Goal: Find specific page/section: Find specific page/section

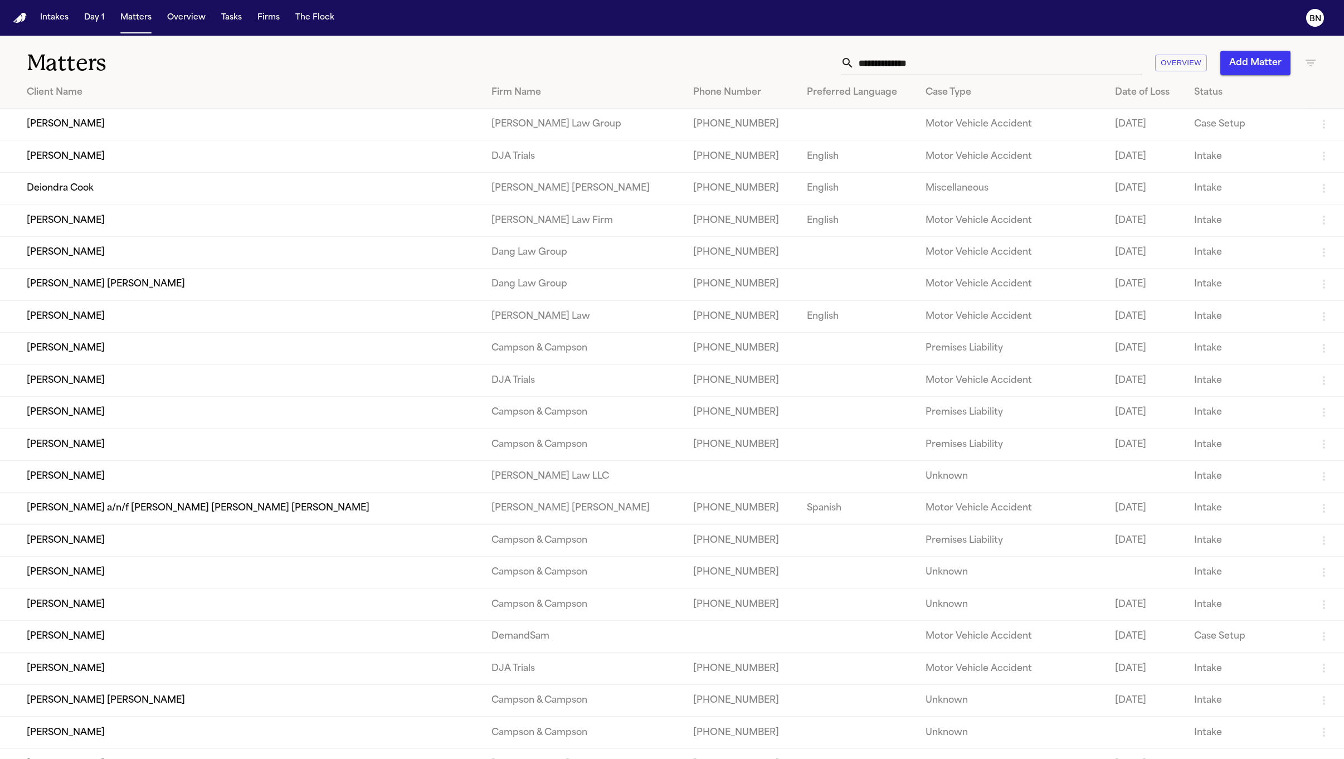
click at [1304, 69] on icon "button" at bounding box center [1310, 62] width 13 height 13
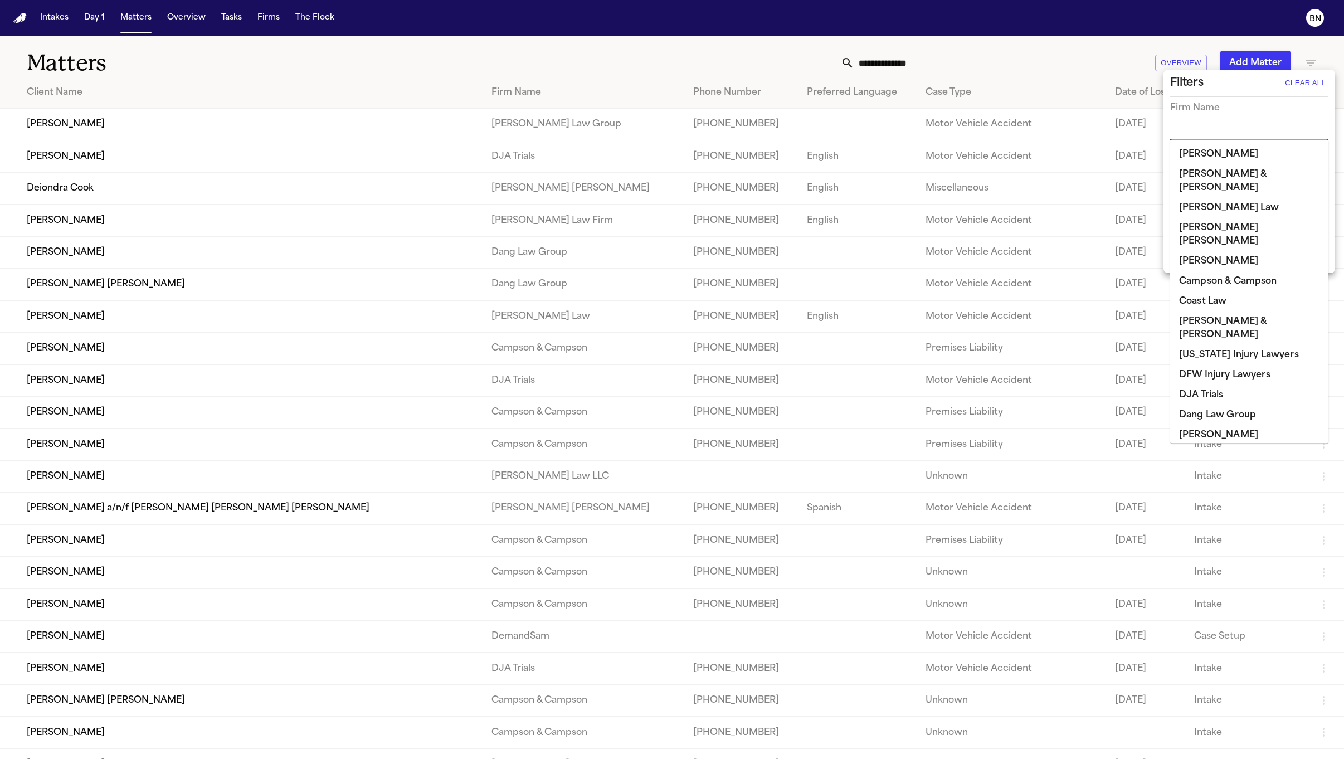
click at [1238, 135] on input "text" at bounding box center [1240, 132] width 141 height 16
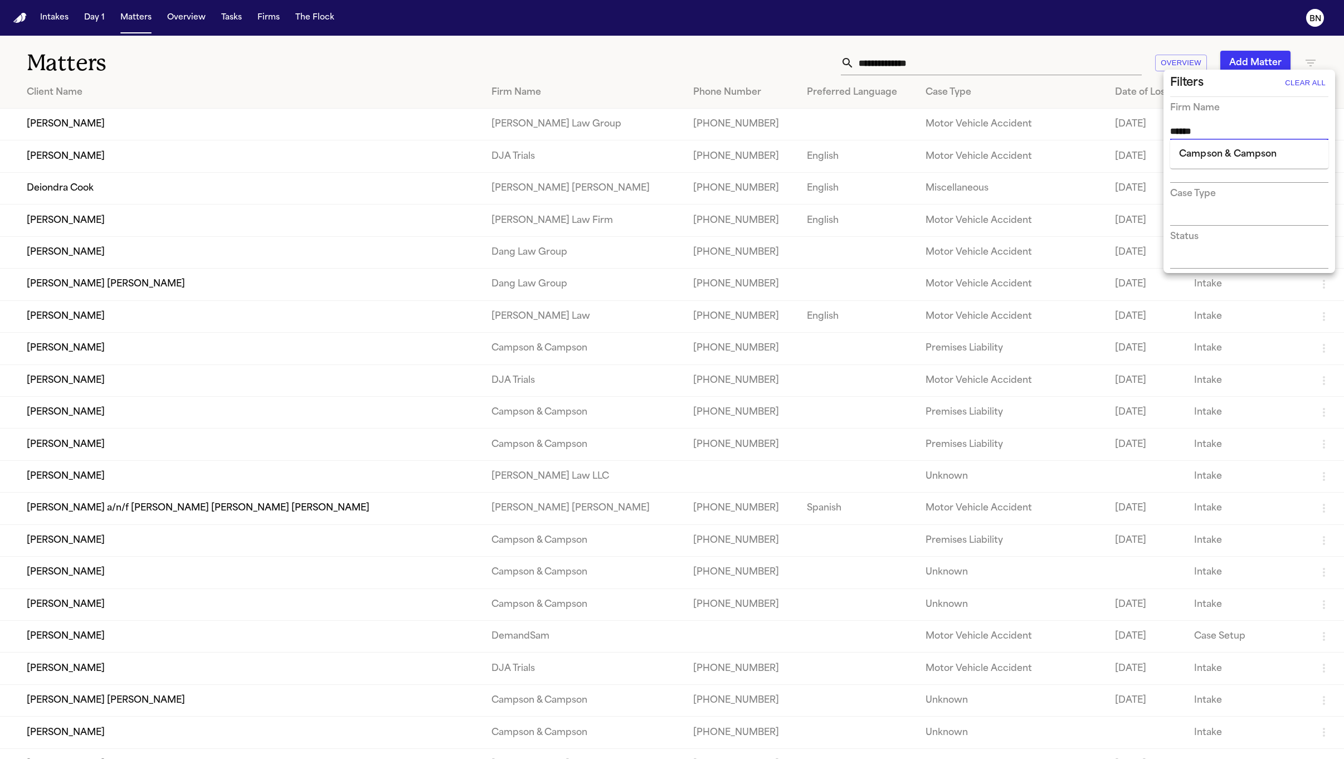
type input "******"
click at [1267, 160] on li "Campson & Campson" at bounding box center [1249, 154] width 158 height 20
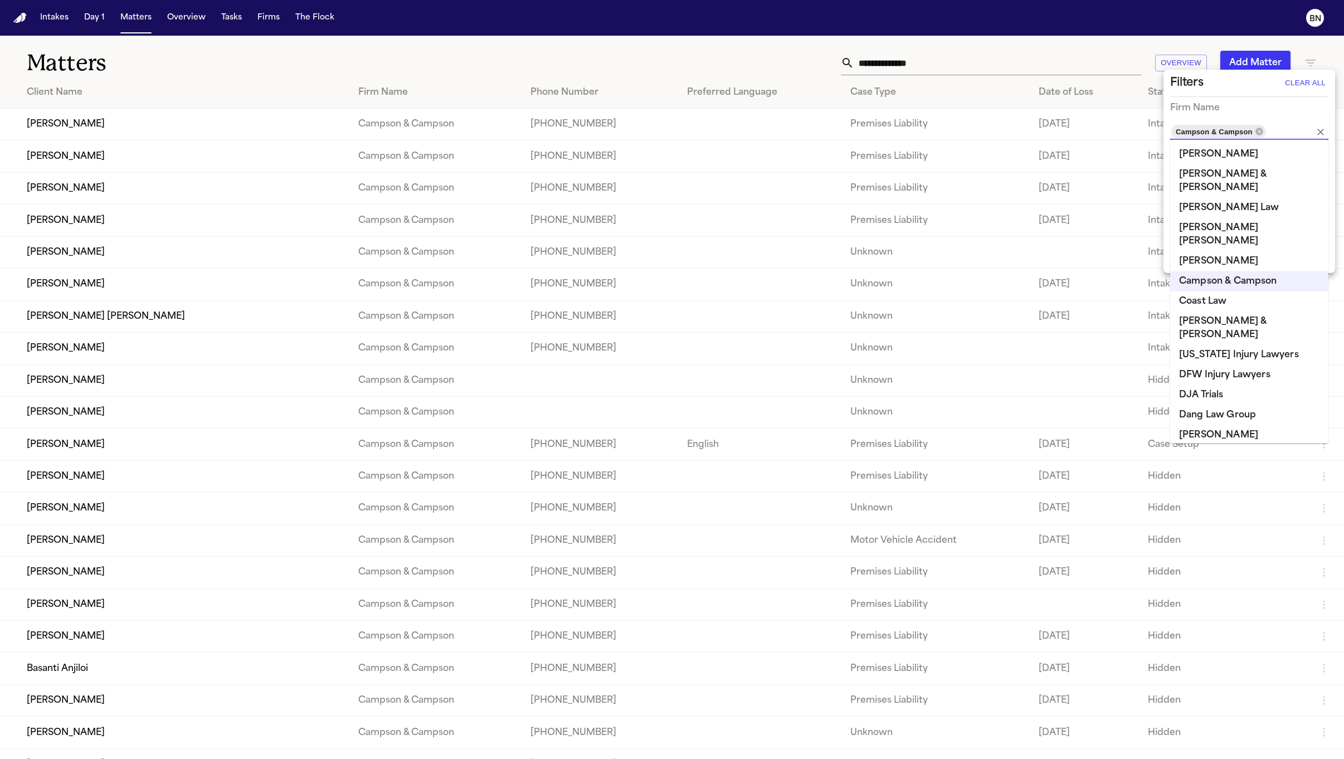
click at [580, 66] on div at bounding box center [672, 379] width 1344 height 759
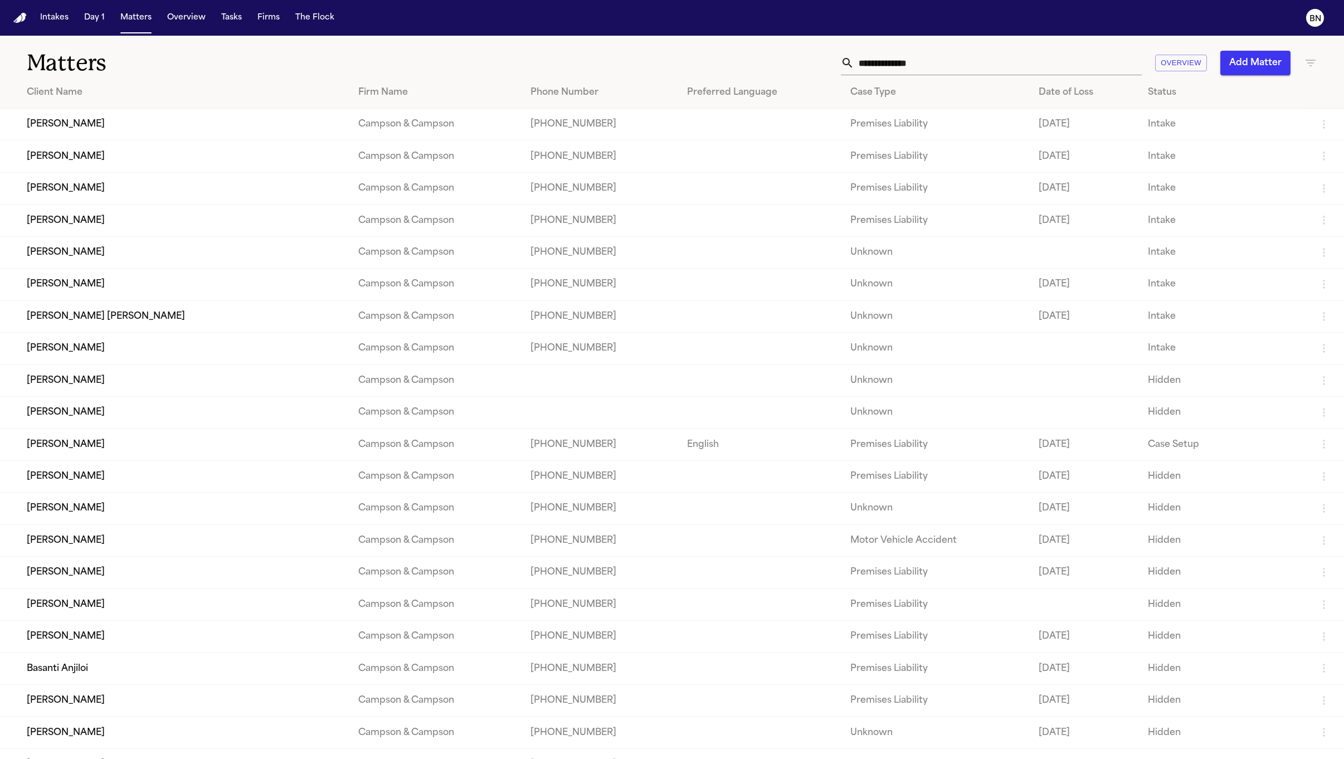
click at [1304, 58] on icon "button" at bounding box center [1310, 62] width 13 height 13
click at [1263, 131] on icon at bounding box center [1258, 131] width 9 height 9
click at [1267, 131] on input "text" at bounding box center [1282, 132] width 30 height 16
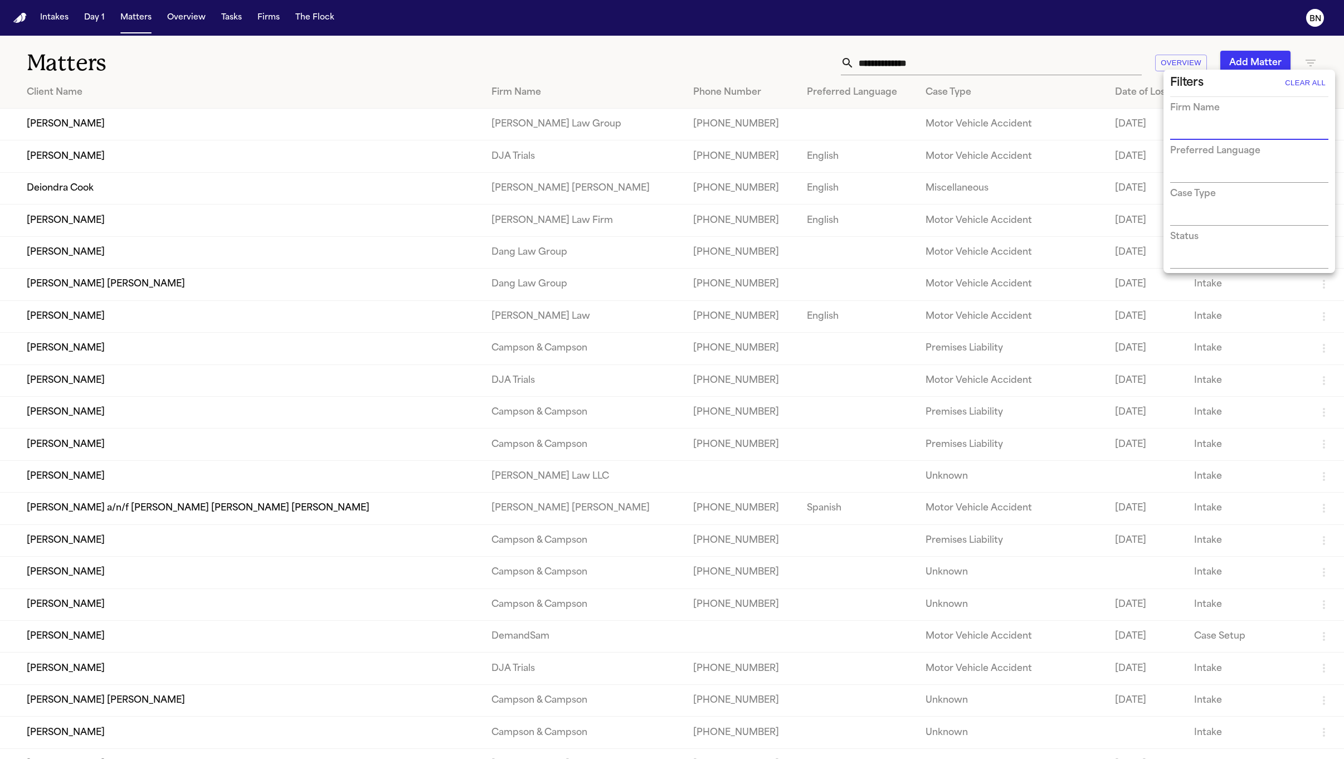
click at [1262, 131] on input "text" at bounding box center [1240, 132] width 141 height 16
type input "****"
click at [1241, 163] on li "[PERSON_NAME] & [PERSON_NAME]" at bounding box center [1249, 160] width 158 height 33
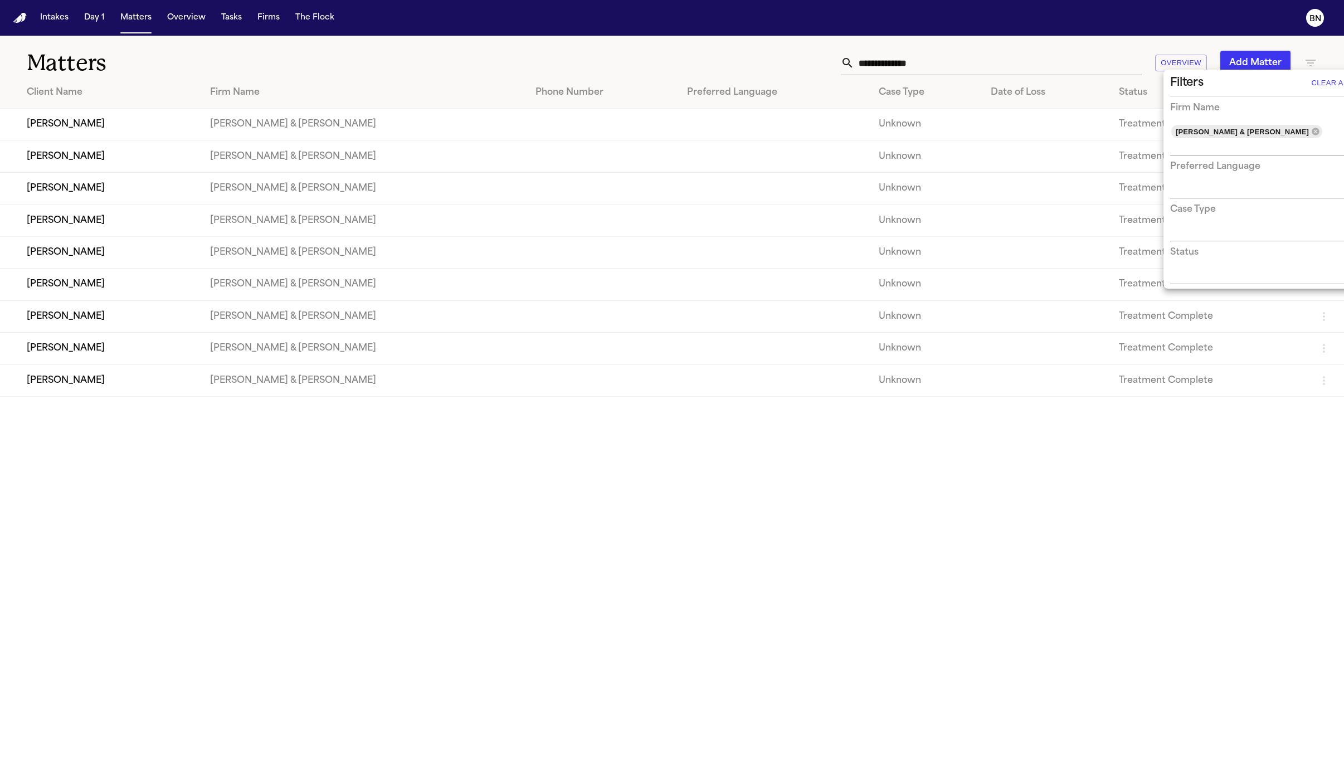
click at [475, 143] on div at bounding box center [672, 379] width 1344 height 759
click at [412, 134] on div "Filters Clear All Firm Name [PERSON_NAME] & [PERSON_NAME] Preferred Language Ca…" at bounding box center [672, 379] width 1344 height 759
click at [354, 124] on td "[PERSON_NAME] & [PERSON_NAME]" at bounding box center [363, 125] width 325 height 32
click at [201, 113] on td "[PERSON_NAME]" at bounding box center [100, 125] width 201 height 32
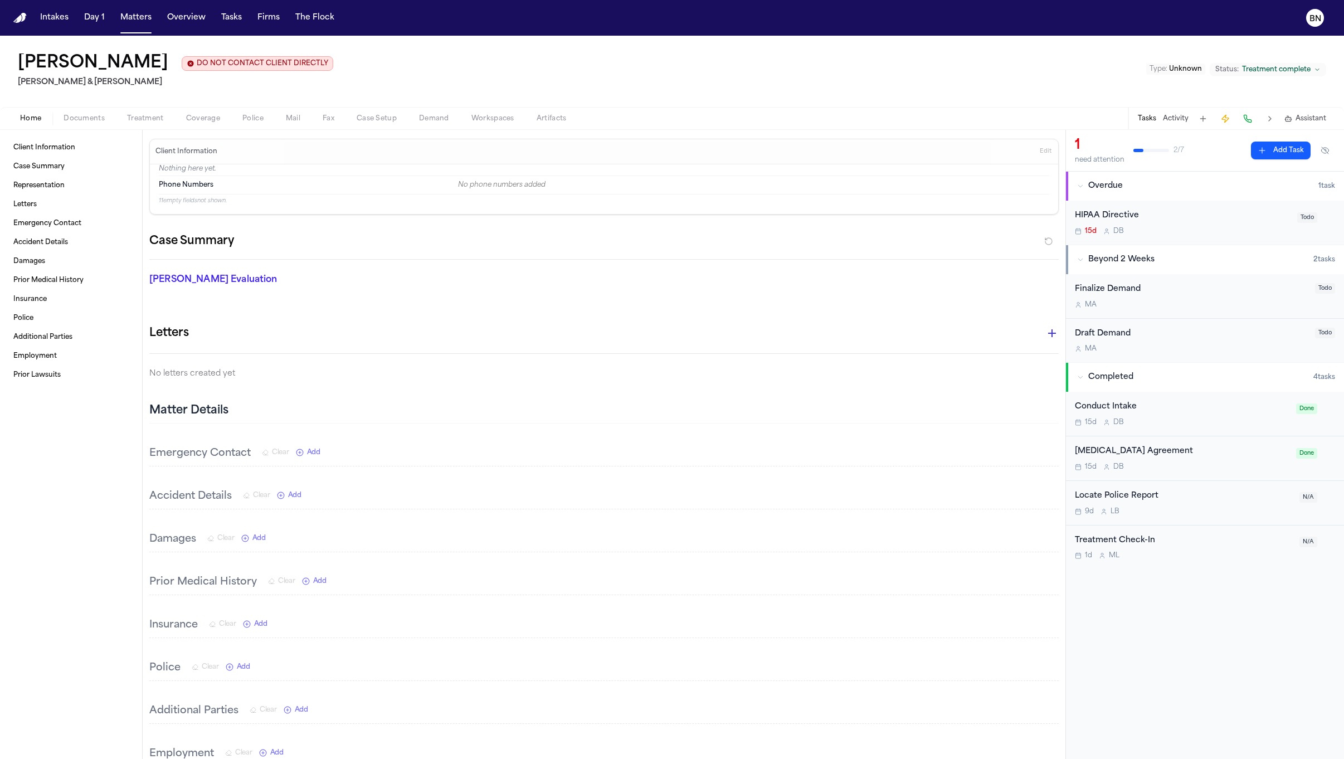
click at [140, 65] on h1 "[PERSON_NAME]" at bounding box center [93, 63] width 150 height 20
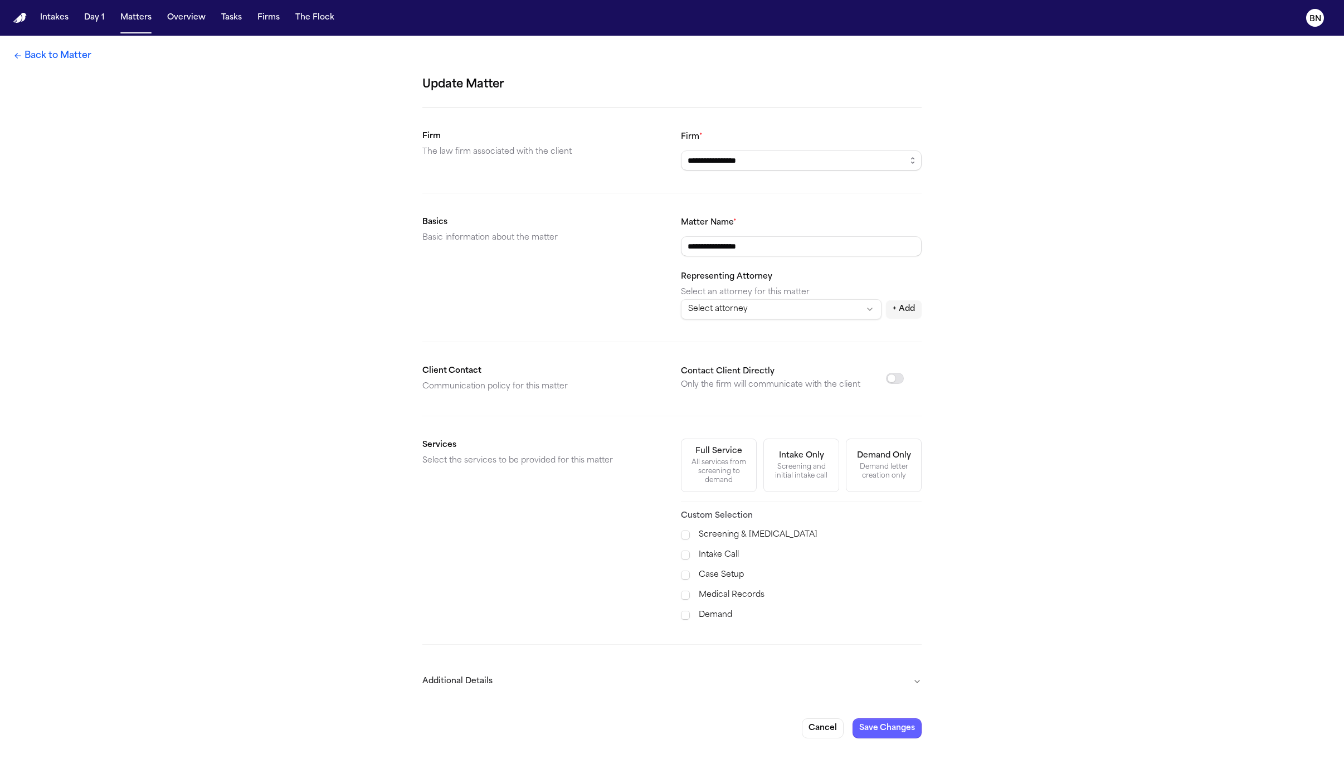
click at [73, 55] on link "Back to Matter" at bounding box center [52, 55] width 78 height 13
